Goal: Task Accomplishment & Management: Use online tool/utility

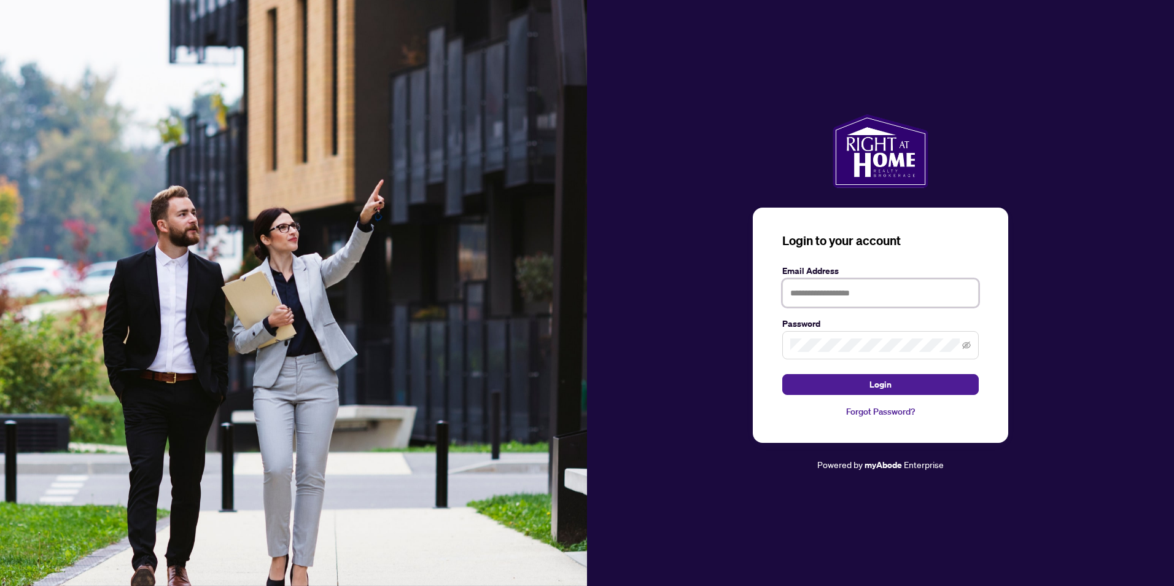
click at [827, 296] on input "text" at bounding box center [880, 293] width 197 height 28
type input "**********"
click at [782, 374] on button "Login" at bounding box center [880, 384] width 197 height 21
click at [887, 388] on span "Login" at bounding box center [881, 385] width 22 height 20
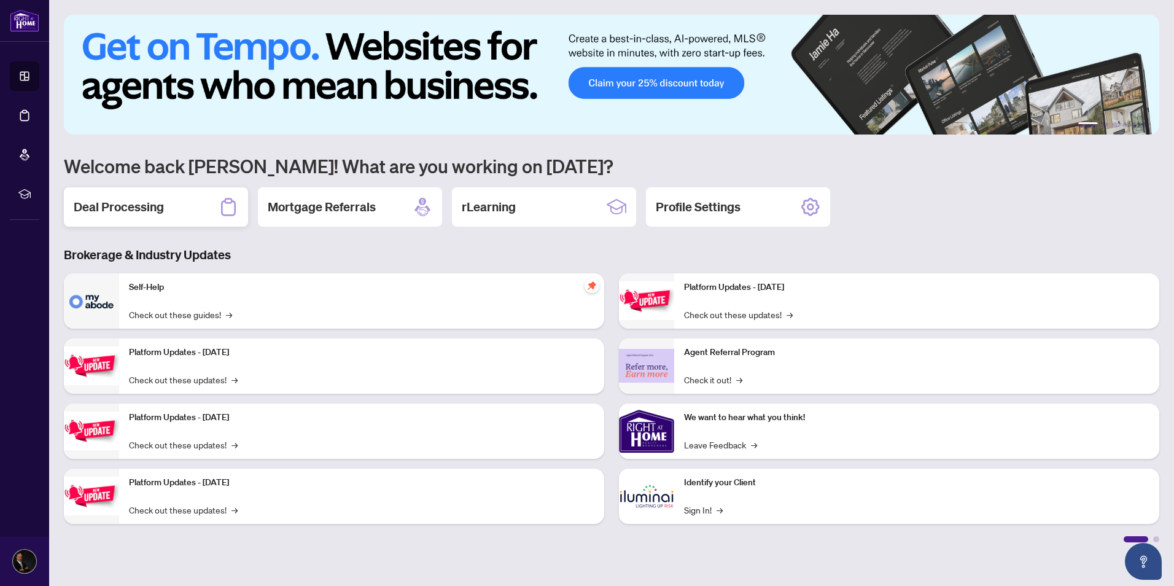
click at [177, 209] on div "Deal Processing" at bounding box center [156, 206] width 184 height 39
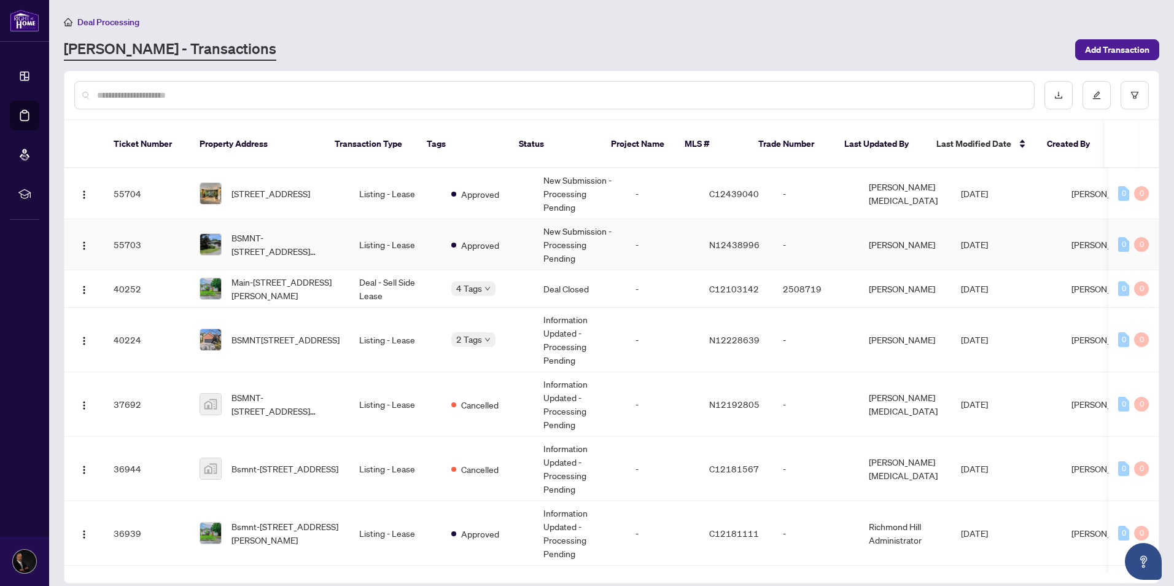
click at [626, 238] on td "-" at bounding box center [663, 244] width 74 height 51
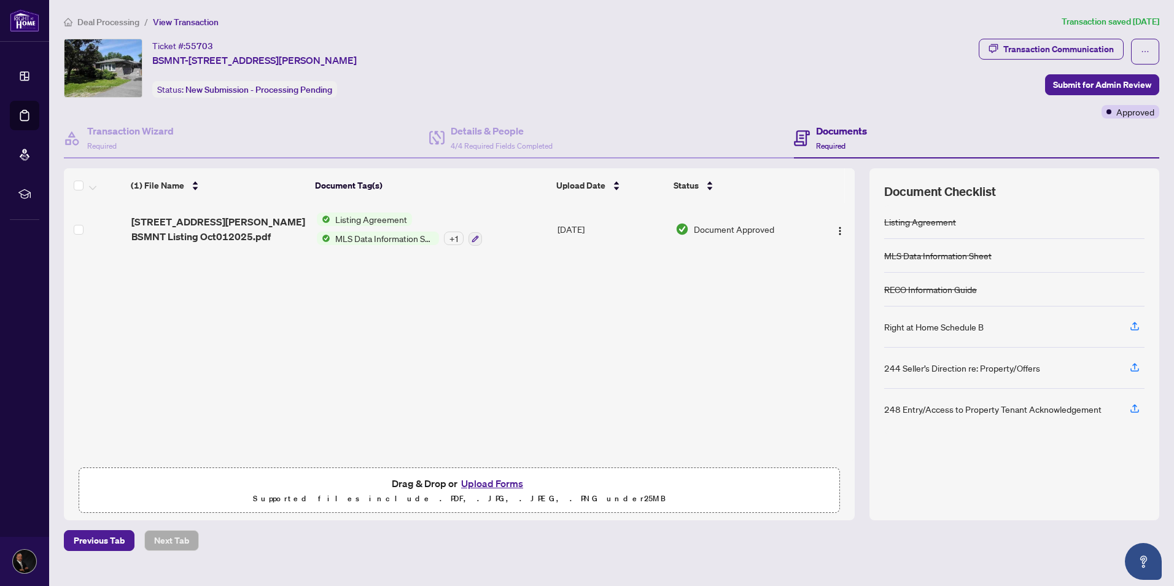
drag, startPoint x: 153, startPoint y: 44, endPoint x: 423, endPoint y: 96, distance: 275.2
click at [423, 96] on div "Ticket #: 55703 BSMNT-[STREET_ADDRESS][PERSON_NAME] Status: New Submission - Pr…" at bounding box center [519, 68] width 910 height 59
copy div "Ticket #: 55703 BSMNT-[STREET_ADDRESS][PERSON_NAME]"
